Goal: Information Seeking & Learning: Learn about a topic

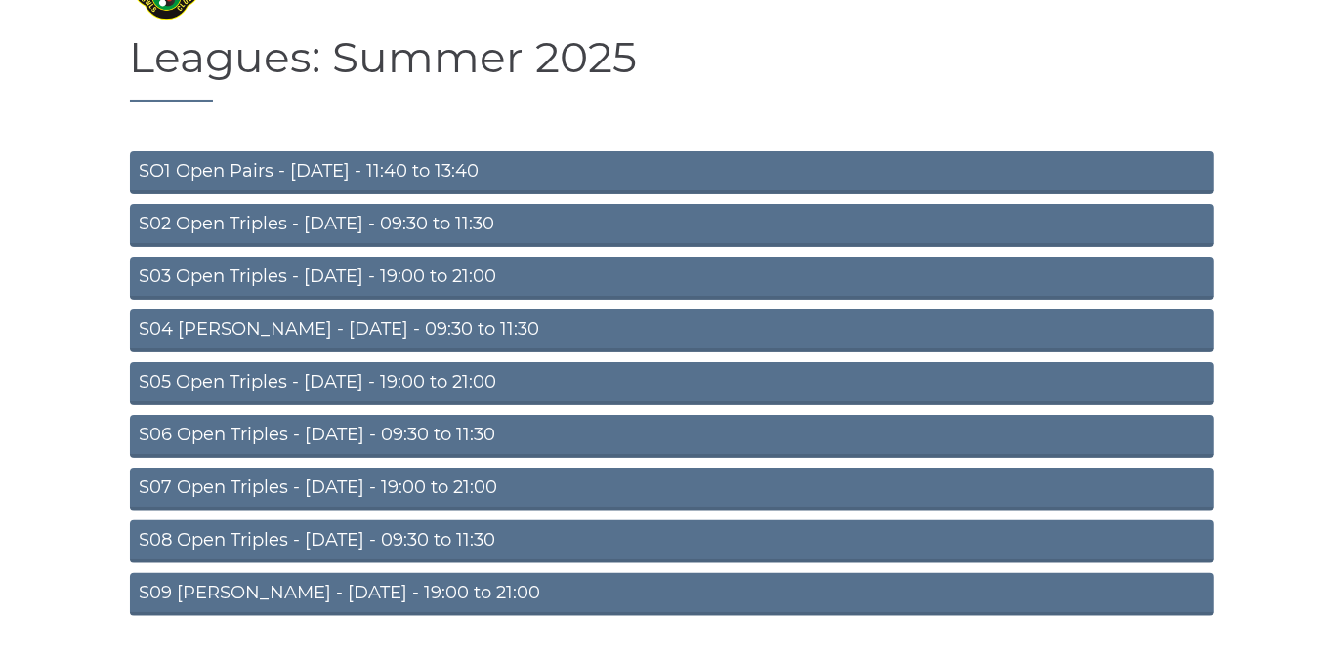
scroll to position [170, 0]
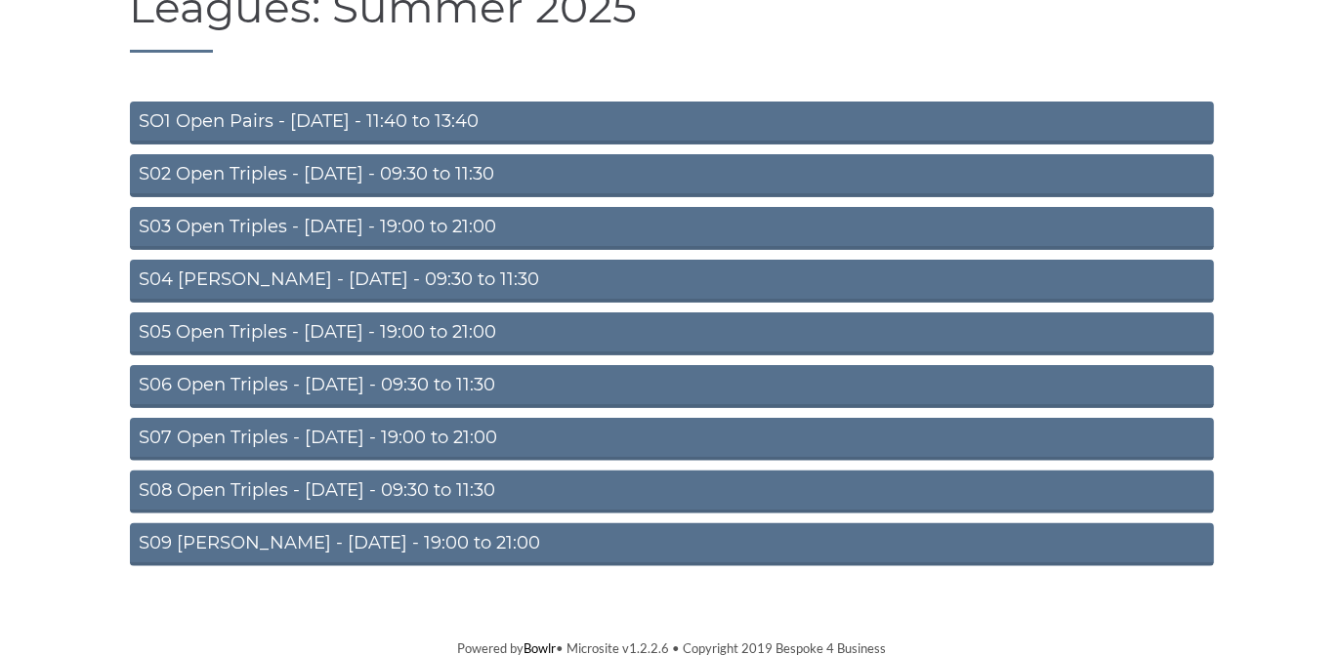
click at [454, 328] on link "S05 Open Triples - Wednesday - 19:00 to 21:00" at bounding box center [672, 333] width 1084 height 43
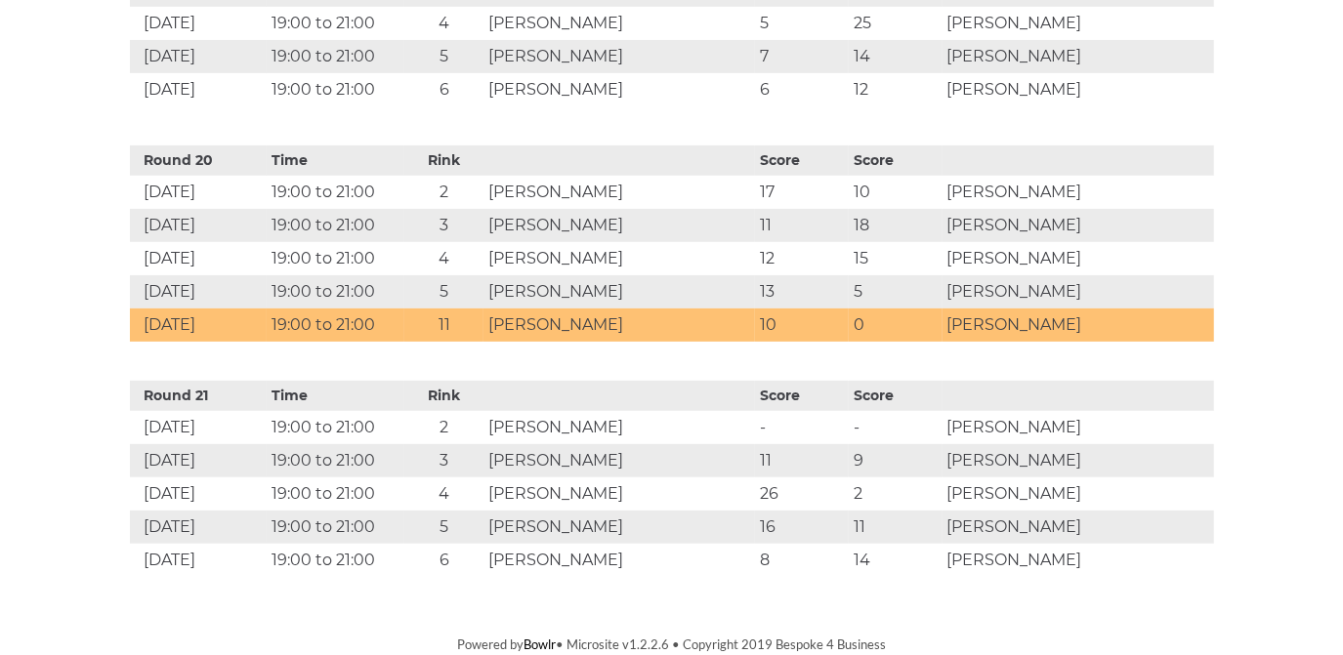
scroll to position [5340, 0]
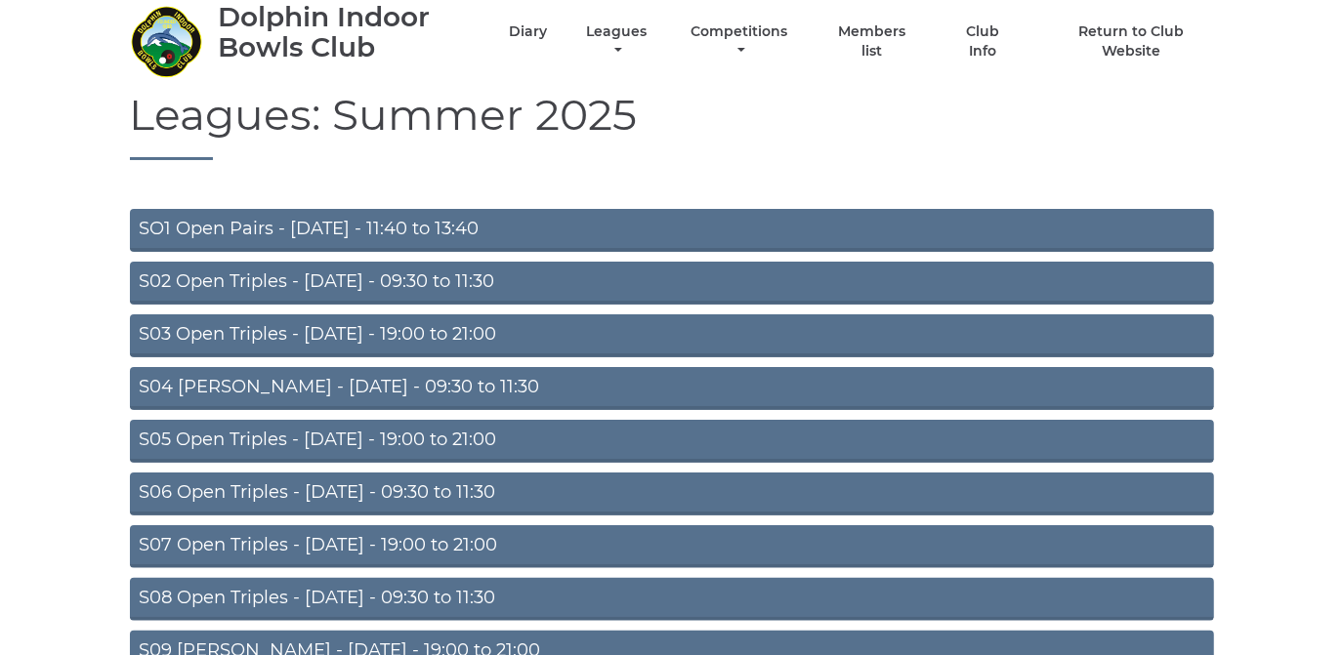
scroll to position [170, 0]
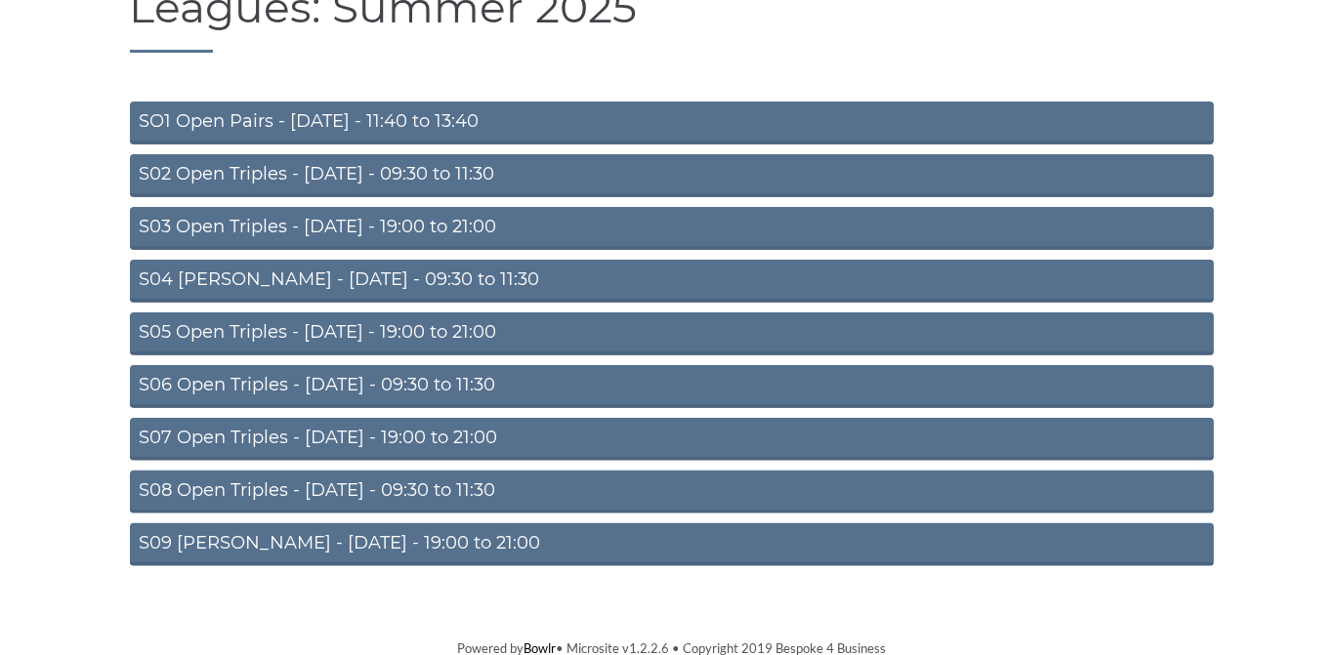
click at [420, 535] on link "S09 [PERSON_NAME] - [DATE] - 19:00 to 21:00" at bounding box center [672, 544] width 1084 height 43
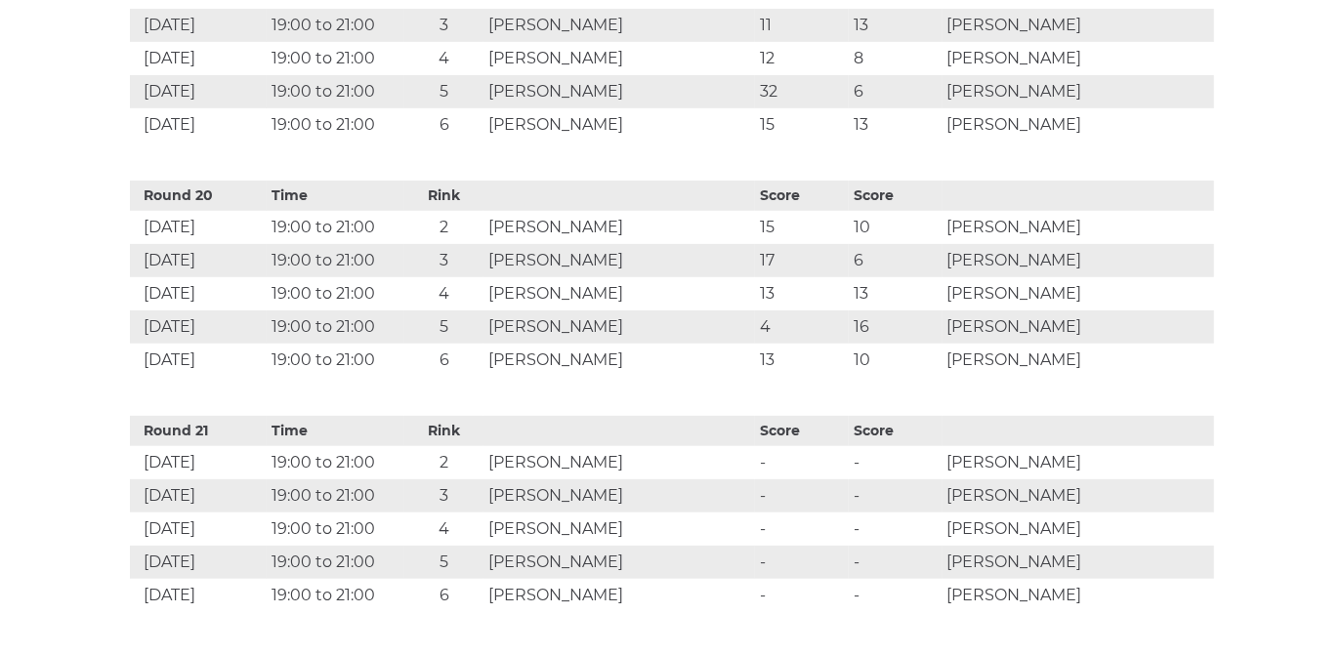
scroll to position [5292, 0]
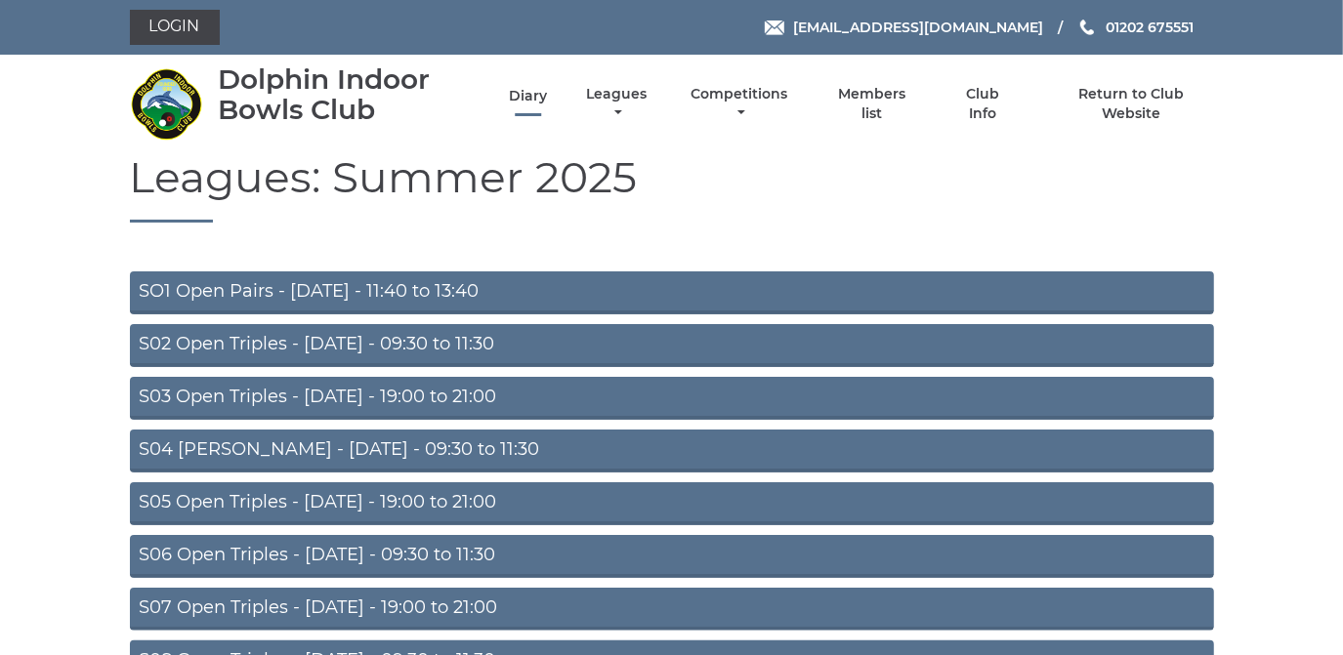
click at [526, 92] on link "Diary" at bounding box center [528, 96] width 38 height 19
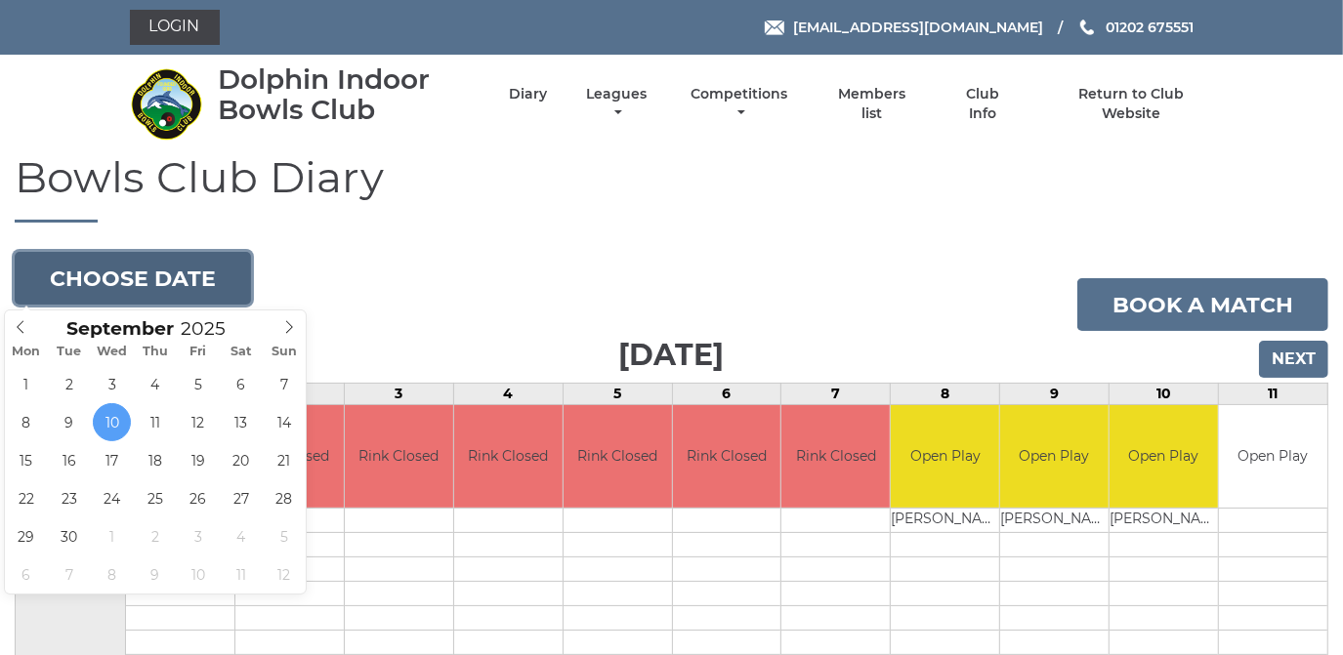
click at [169, 279] on button "Choose date" at bounding box center [133, 278] width 236 height 53
type input "2025-09-22"
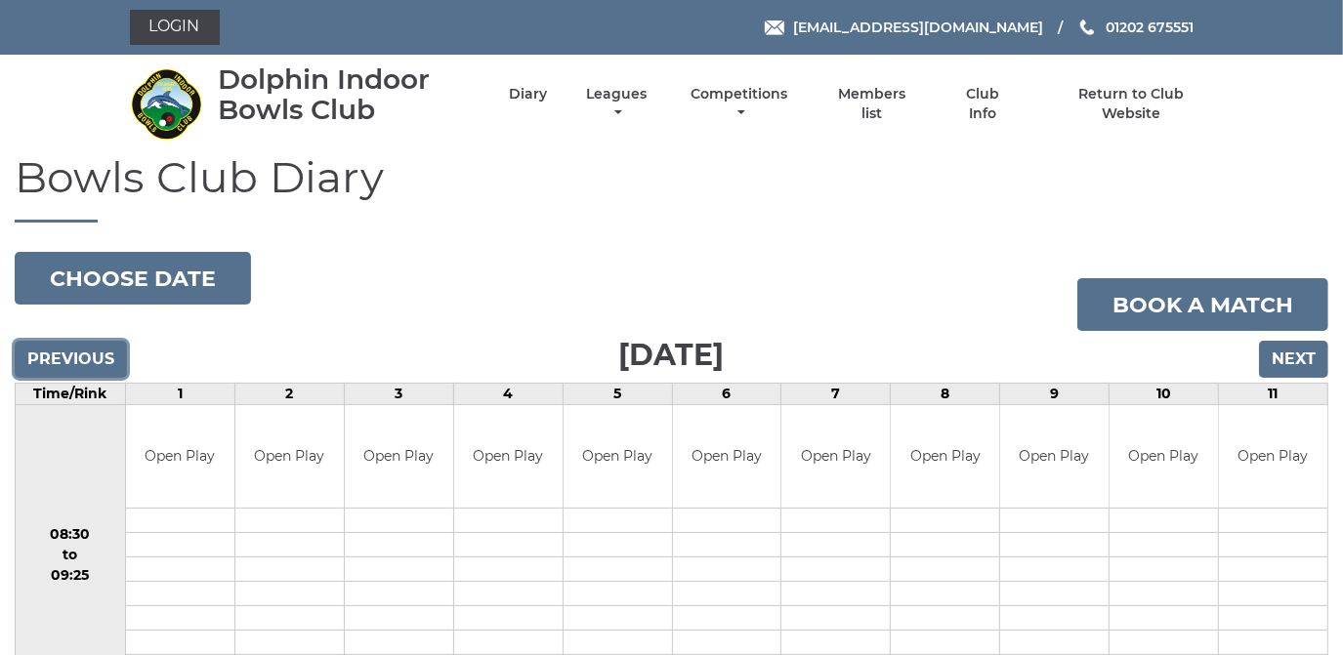
click at [68, 361] on input "Previous" at bounding box center [71, 359] width 112 height 37
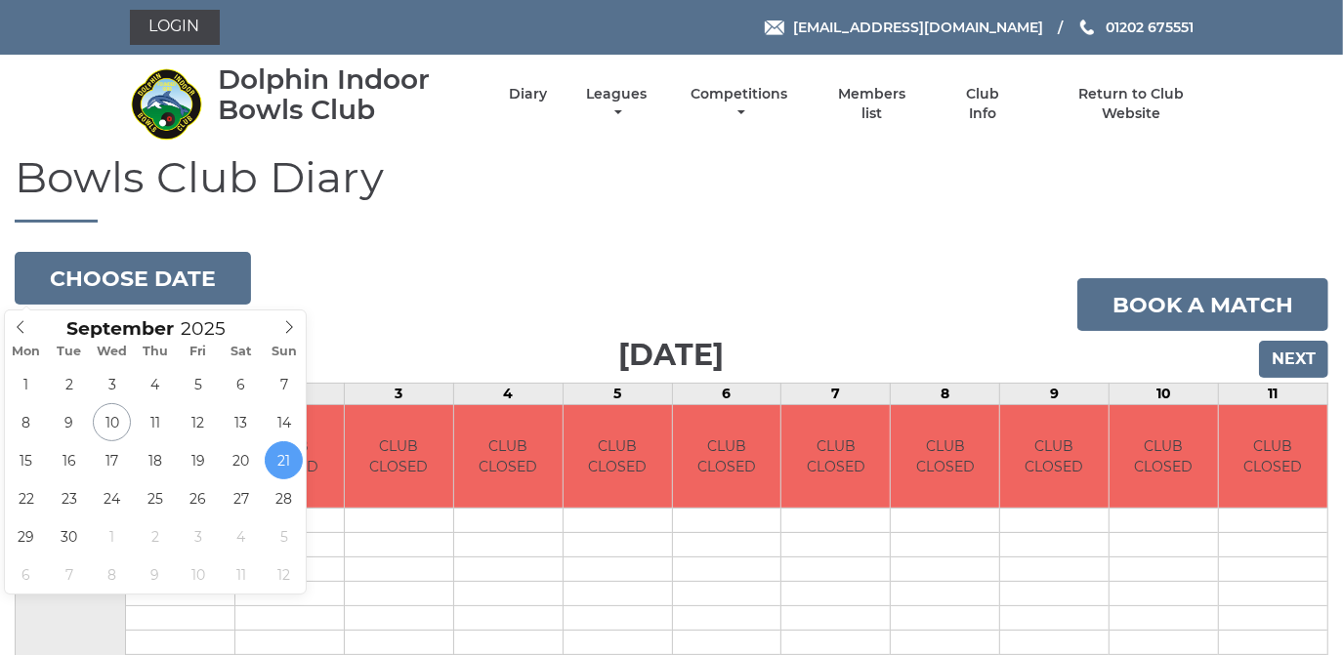
click at [112, 281] on button "Choose date" at bounding box center [133, 278] width 236 height 53
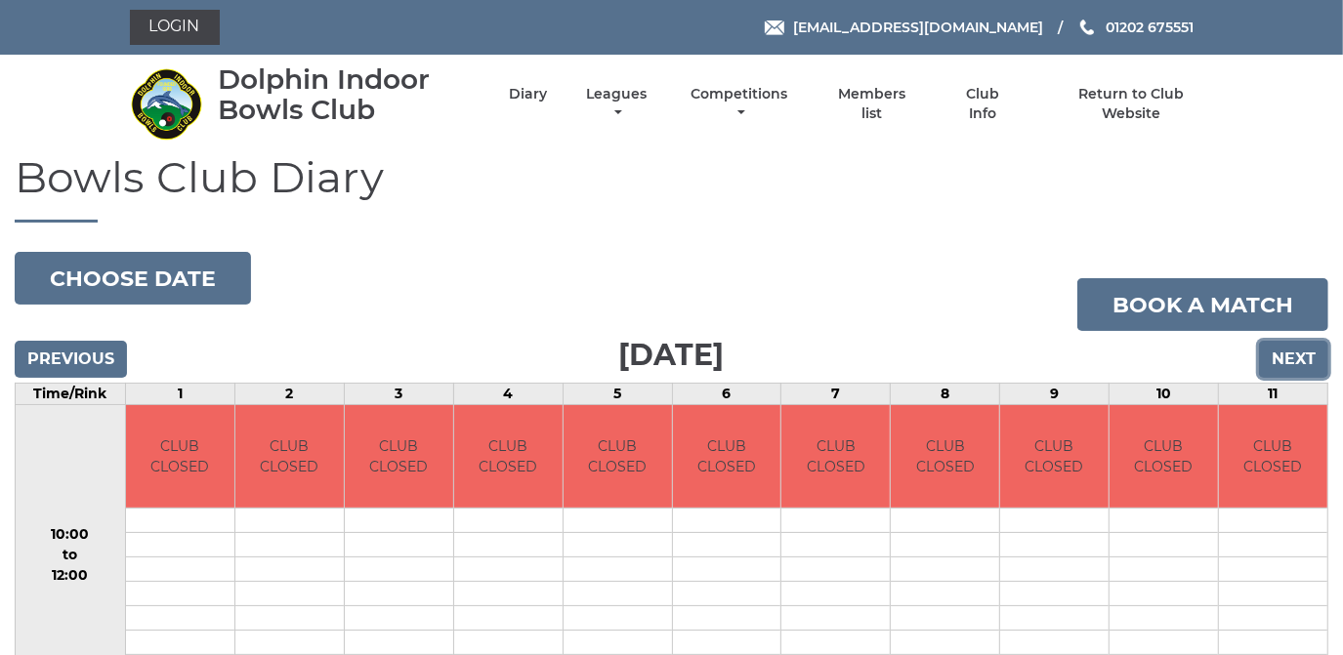
click at [1287, 356] on input "Next" at bounding box center [1293, 359] width 69 height 37
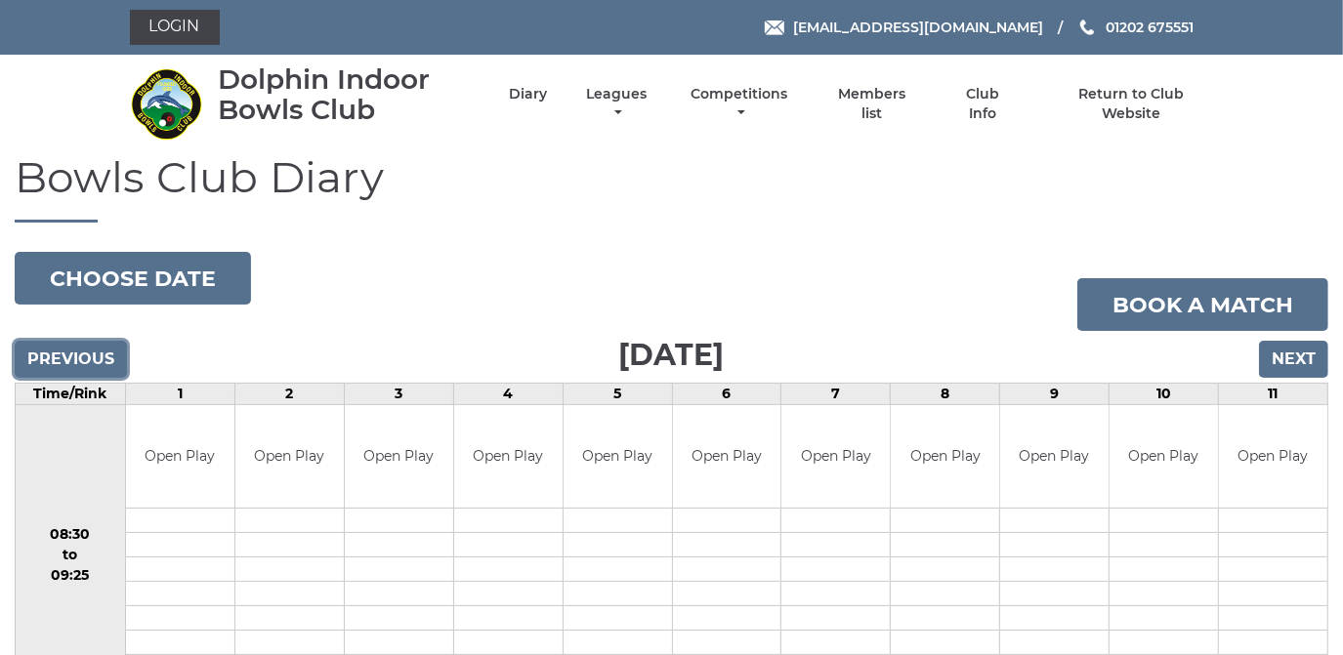
click at [88, 352] on input "Previous" at bounding box center [71, 359] width 112 height 37
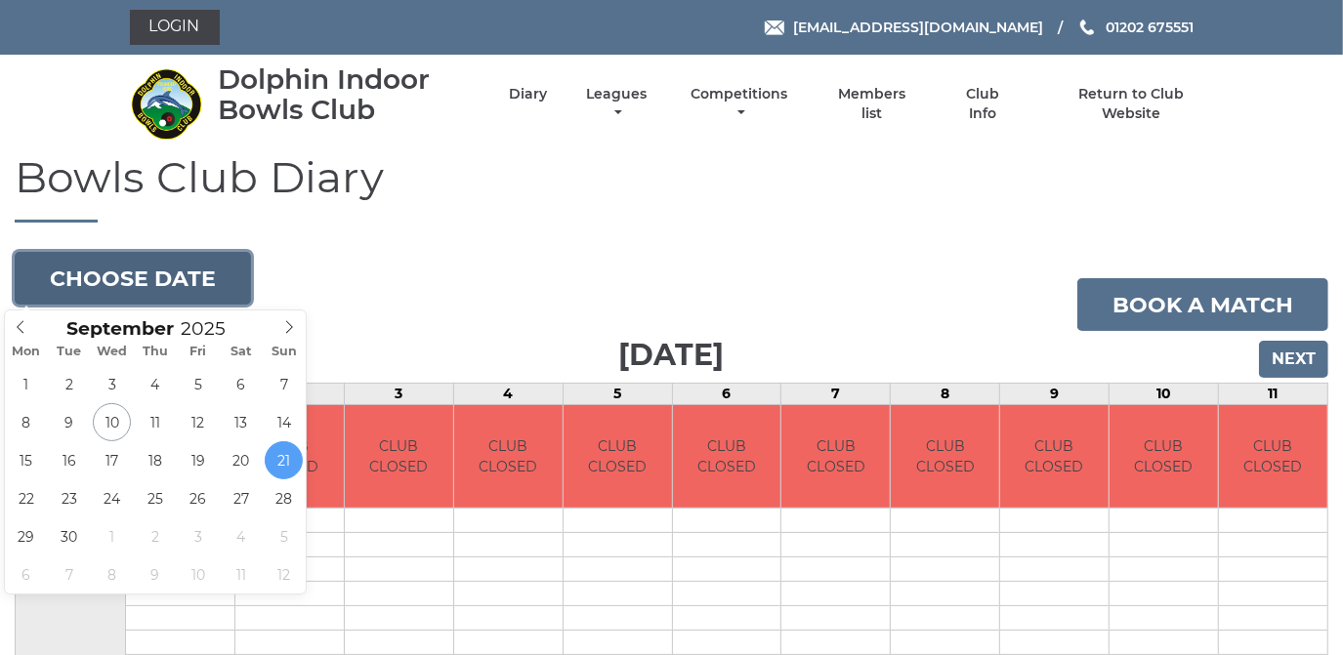
click at [133, 278] on button "Choose date" at bounding box center [133, 278] width 236 height 53
type input "2025-09-11"
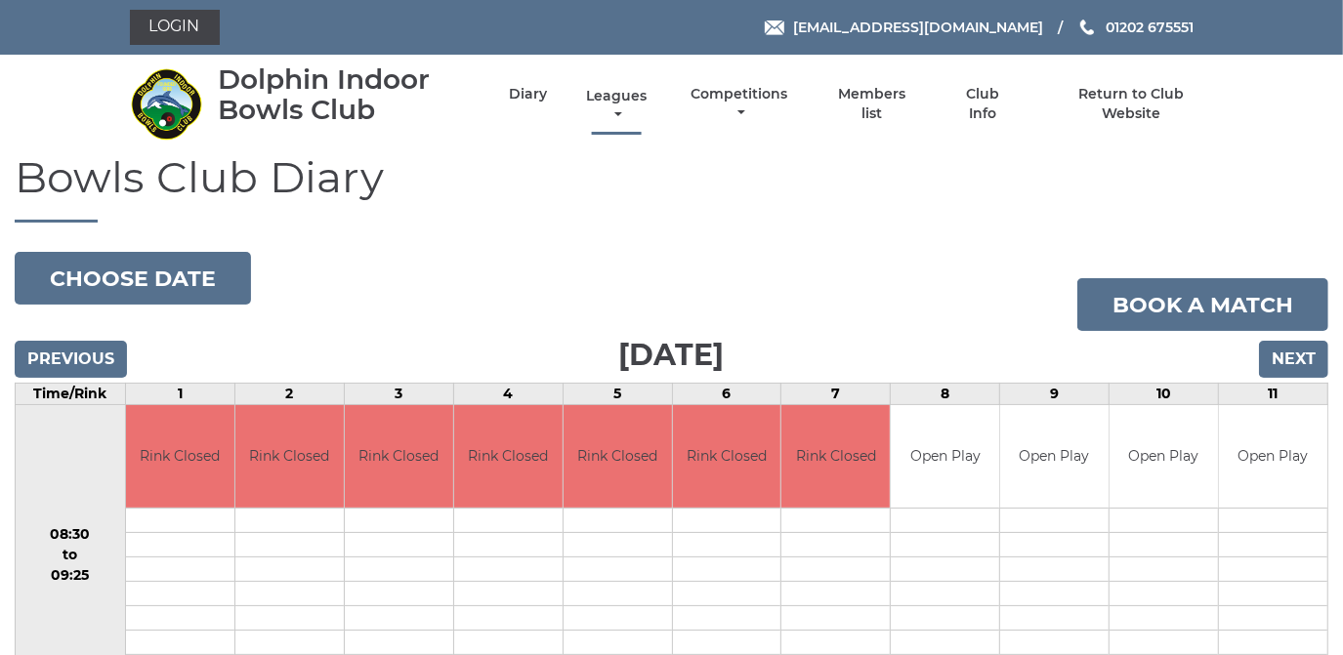
click at [622, 96] on link "Leagues" at bounding box center [616, 106] width 70 height 38
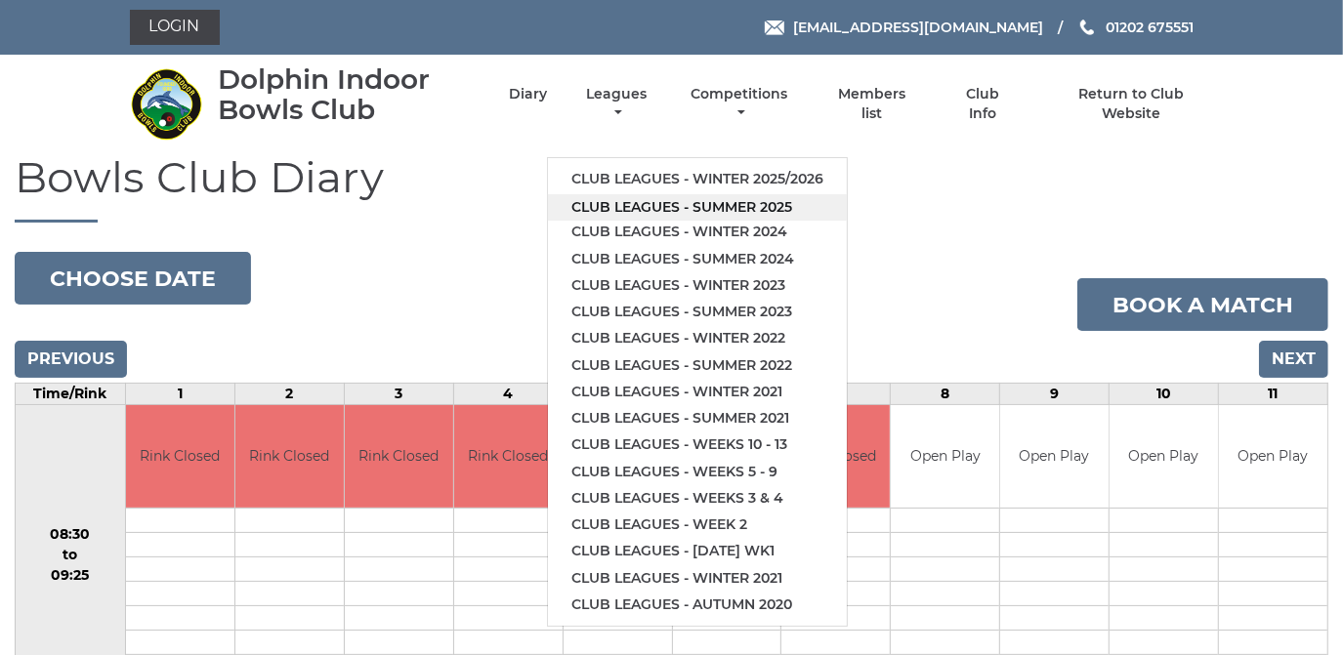
click at [632, 204] on link "Club leagues - Summer 2025" at bounding box center [697, 207] width 299 height 26
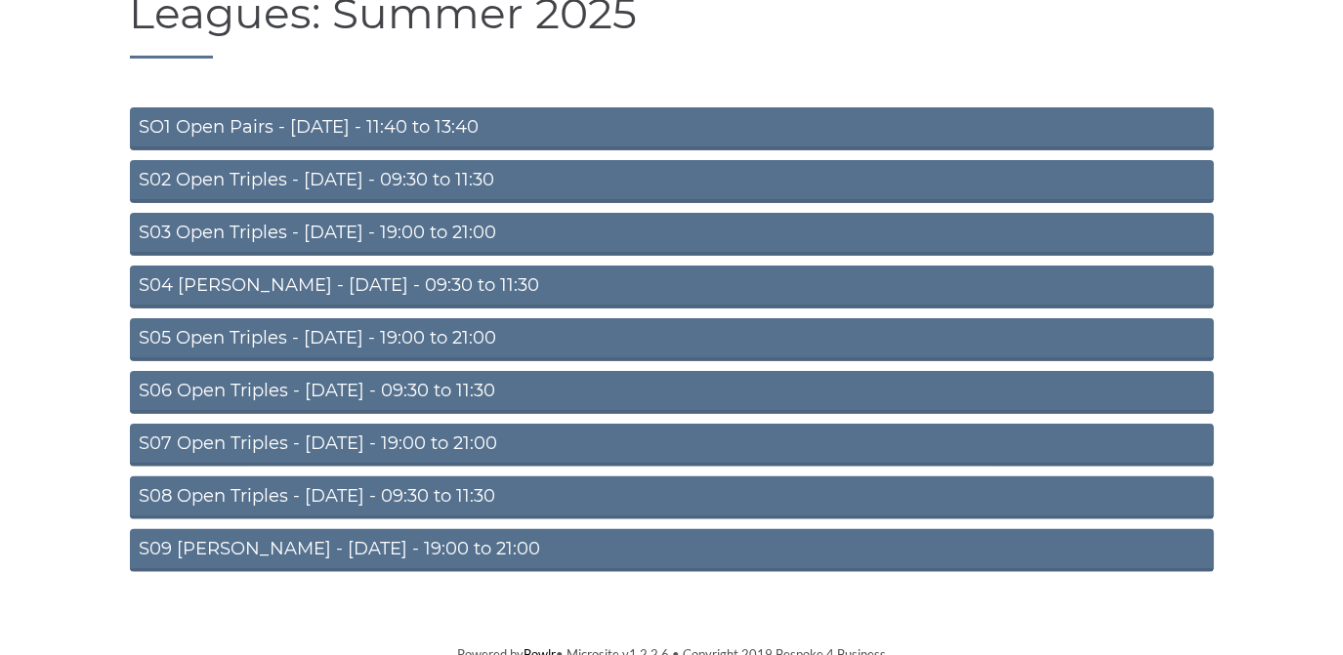
scroll to position [170, 0]
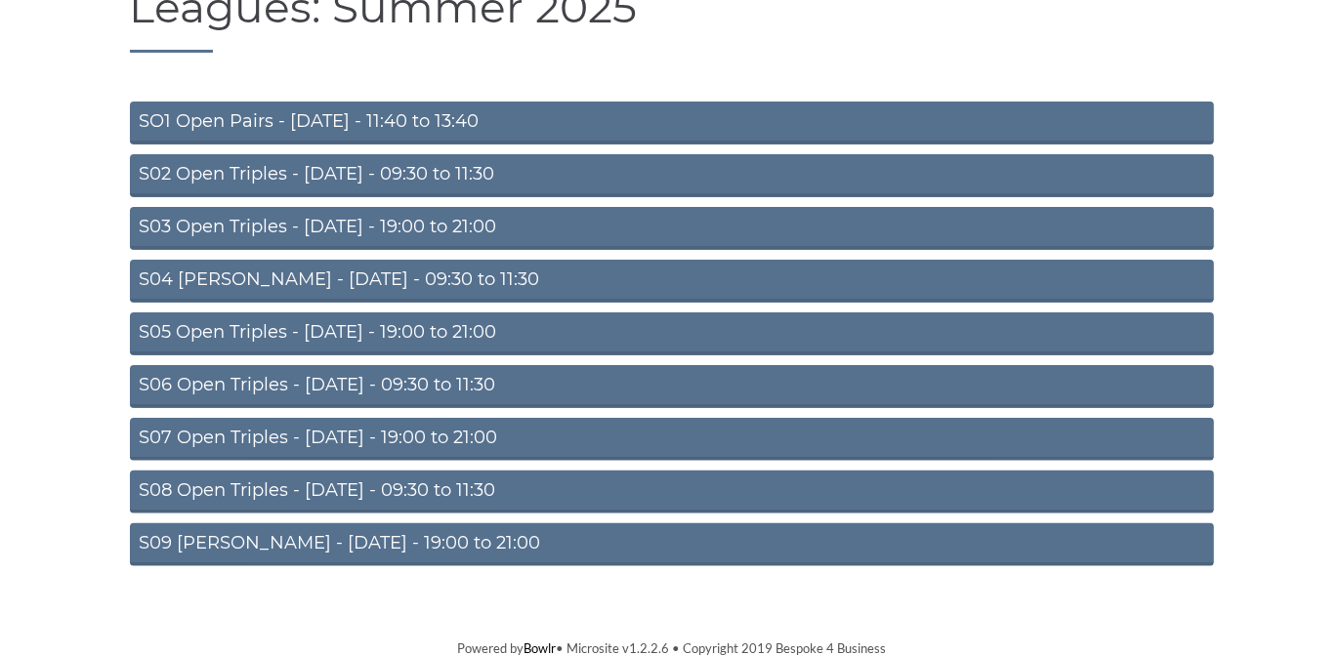
click at [415, 426] on link "S07 Open Triples - [DATE] - 19:00 to 21:00" at bounding box center [672, 439] width 1084 height 43
